Goal: Transaction & Acquisition: Purchase product/service

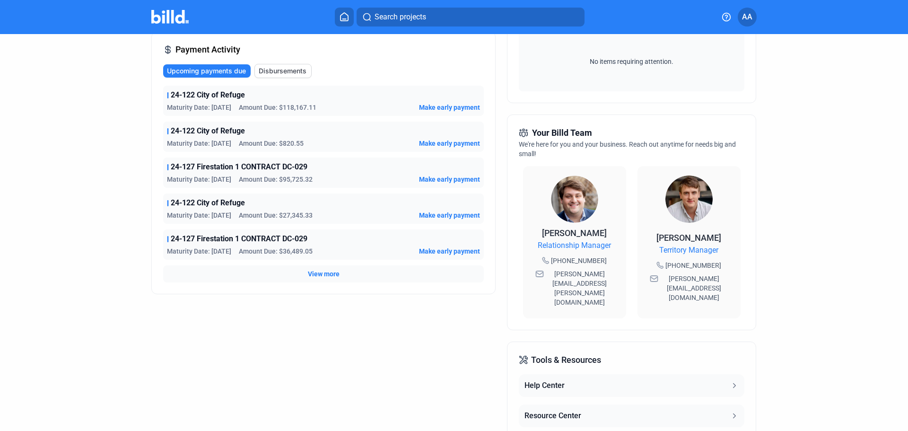
scroll to position [95, 0]
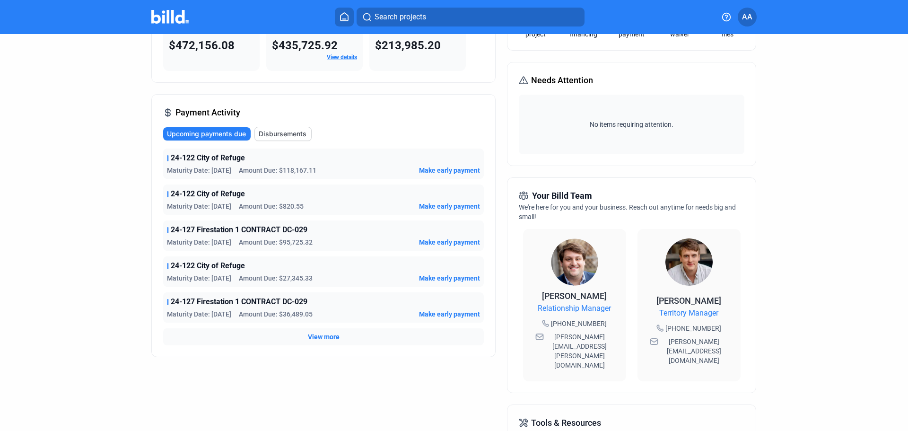
click at [285, 132] on span "Disbursements" at bounding box center [283, 133] width 48 height 9
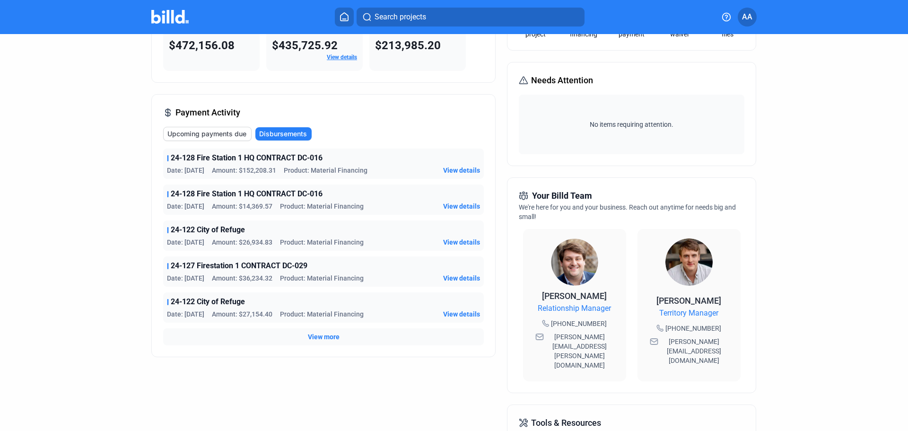
click at [311, 338] on span "View more" at bounding box center [324, 336] width 32 height 9
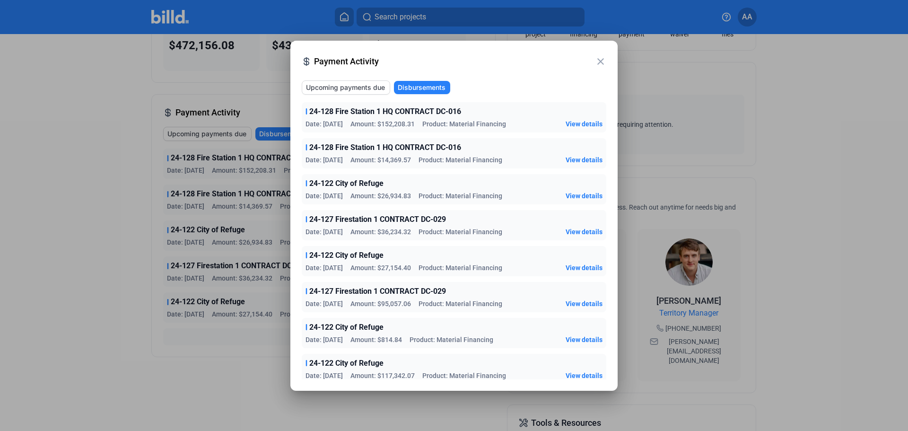
scroll to position [41, 0]
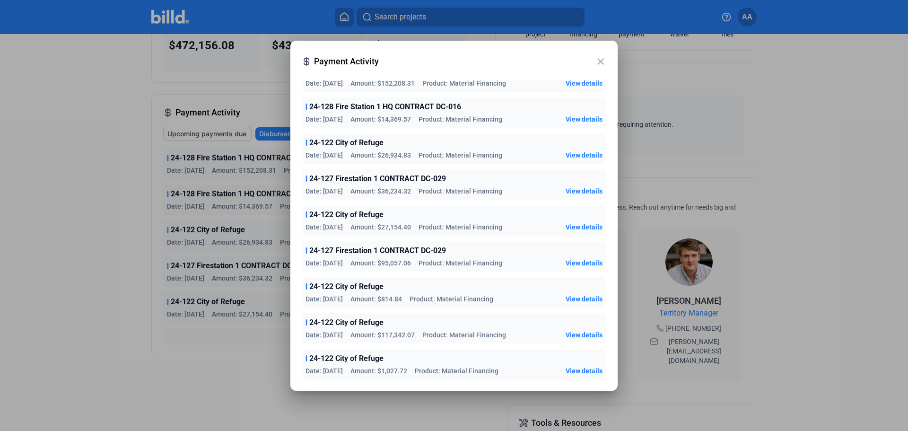
click at [203, 390] on div at bounding box center [454, 215] width 908 height 431
click at [599, 61] on mat-icon "close" at bounding box center [600, 61] width 11 height 11
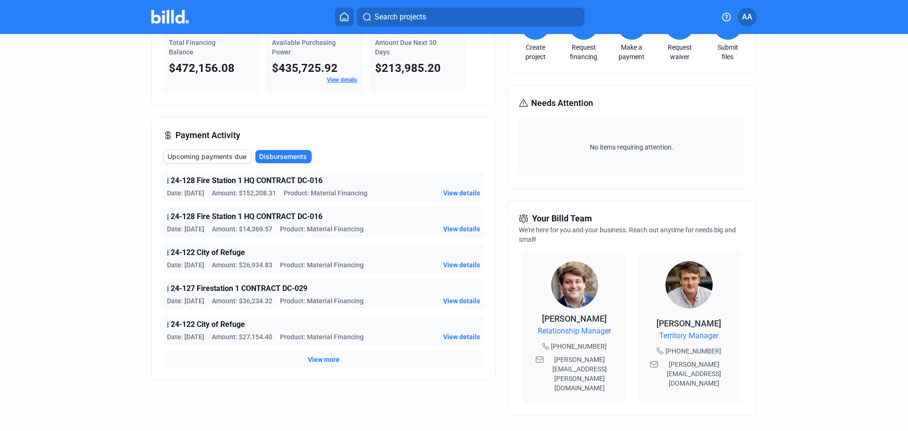
scroll to position [95, 0]
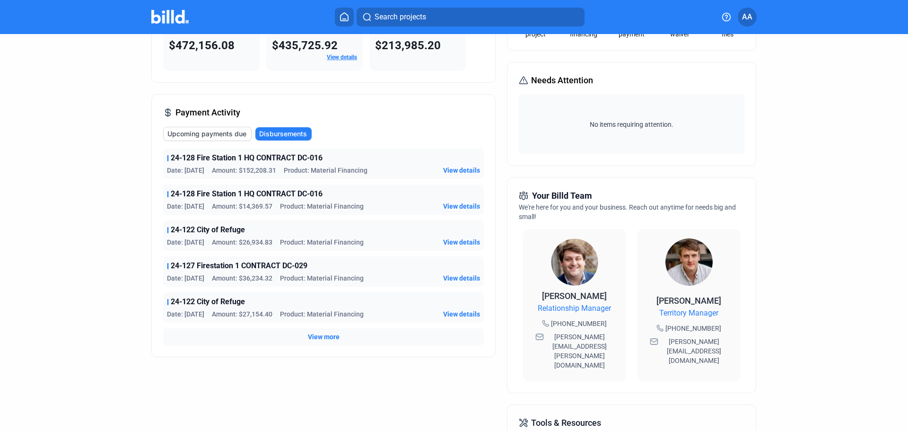
click at [326, 336] on span "View more" at bounding box center [324, 336] width 32 height 9
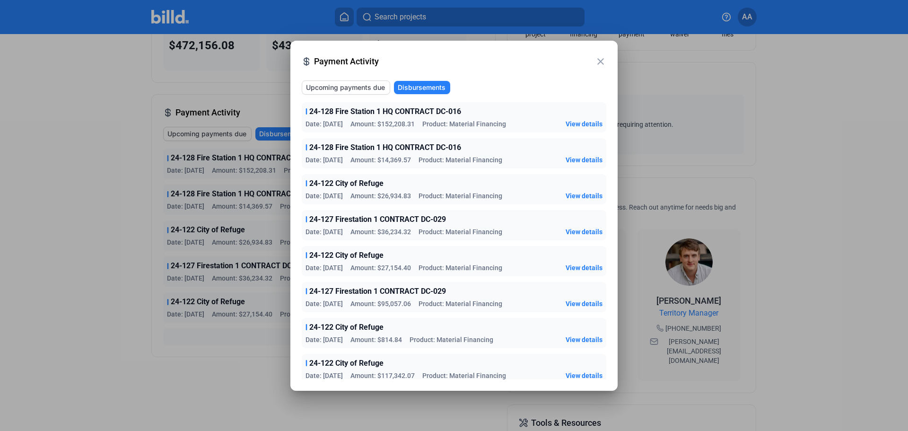
click at [601, 61] on mat-icon "close" at bounding box center [600, 61] width 11 height 11
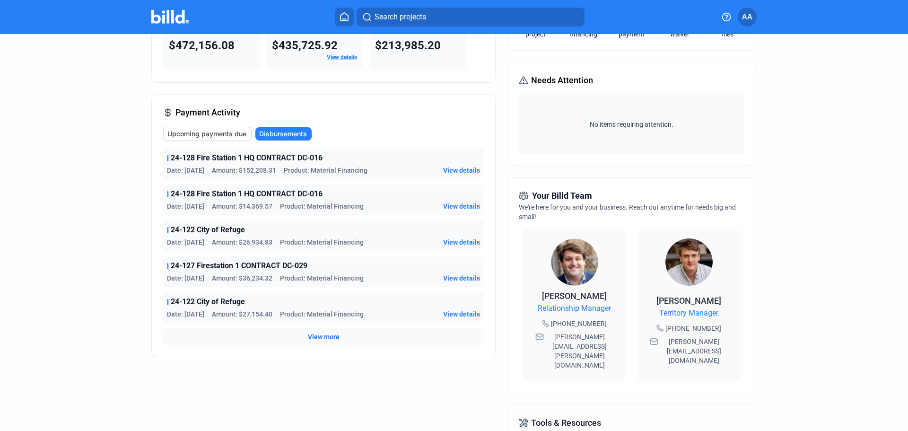
click at [225, 134] on span "Upcoming payments due" at bounding box center [206, 133] width 79 height 9
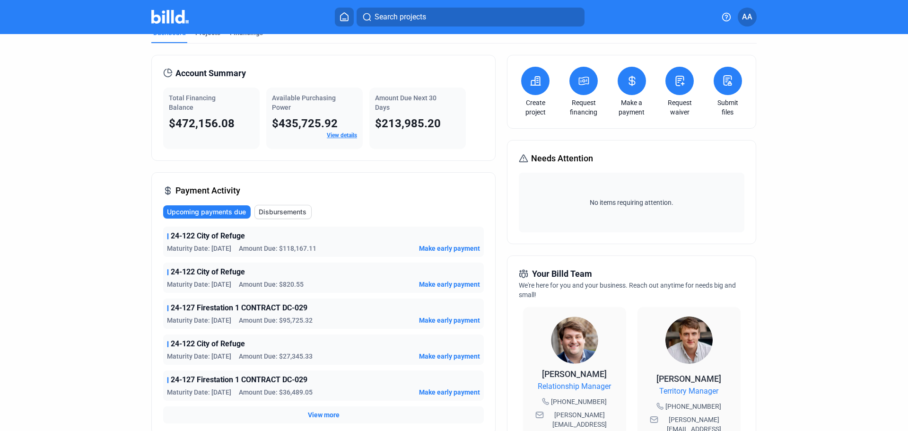
scroll to position [0, 0]
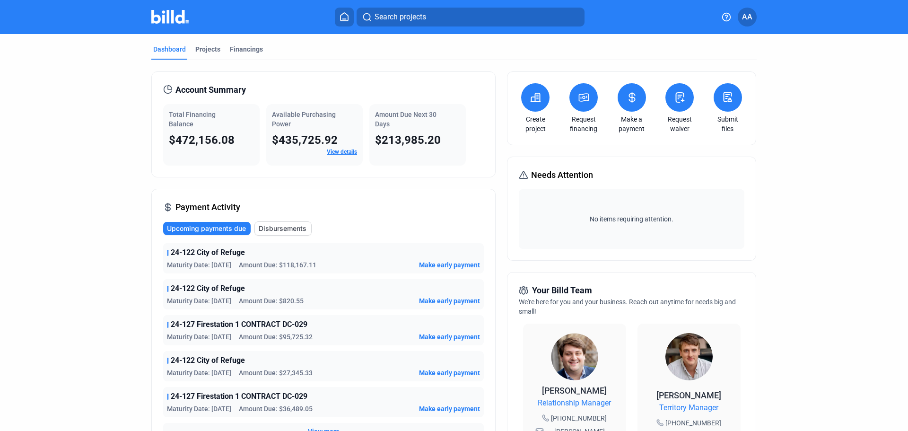
click at [451, 267] on span "Make early payment" at bounding box center [449, 264] width 61 height 9
